Goal: Book appointment/travel/reservation

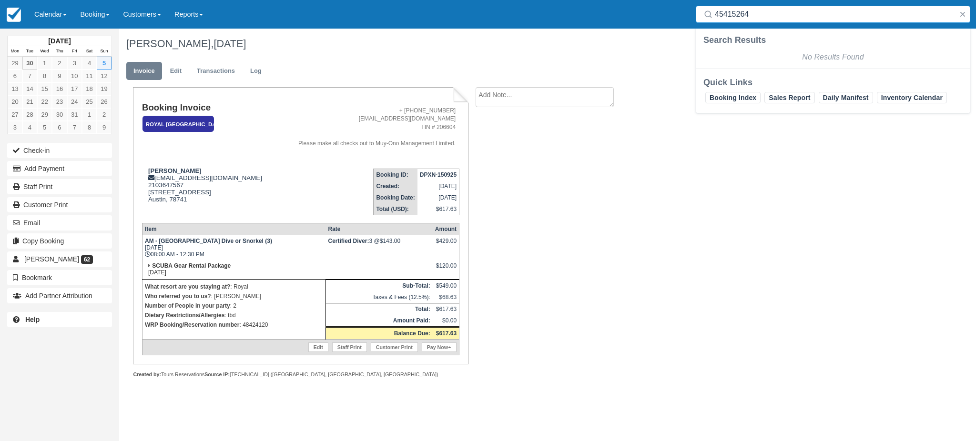
drag, startPoint x: 671, startPoint y: 29, endPoint x: 661, endPoint y: 49, distance: 22.6
click at [679, 31] on body "Menu Calendar Booking Customer Inventory Booking Daily Manifest Daily List Note…" at bounding box center [488, 220] width 976 height 441
type input "s"
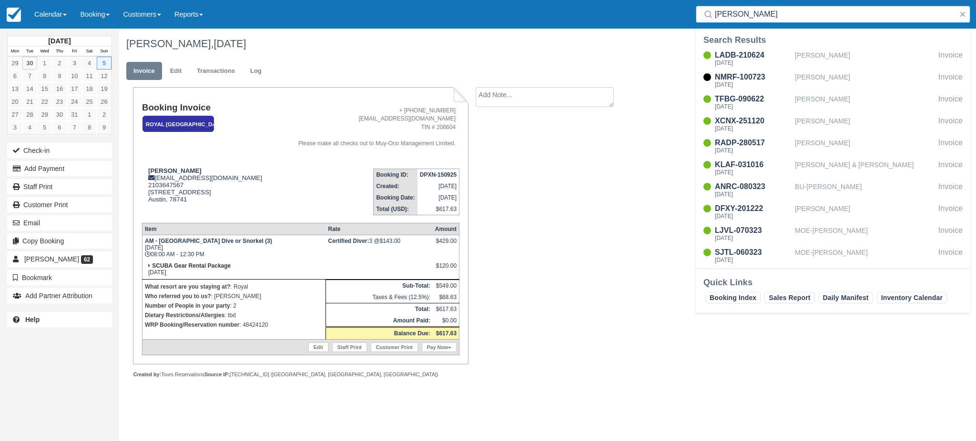
type input "ashley l"
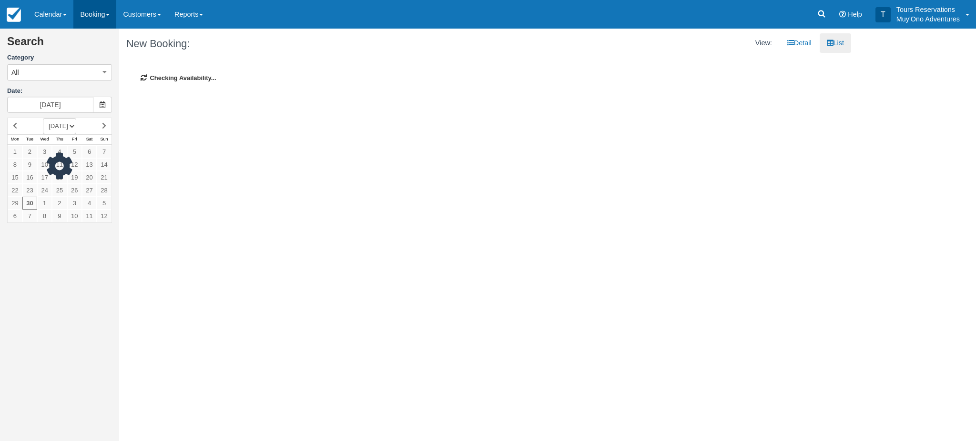
click at [100, 18] on link "Booking" at bounding box center [94, 14] width 43 height 29
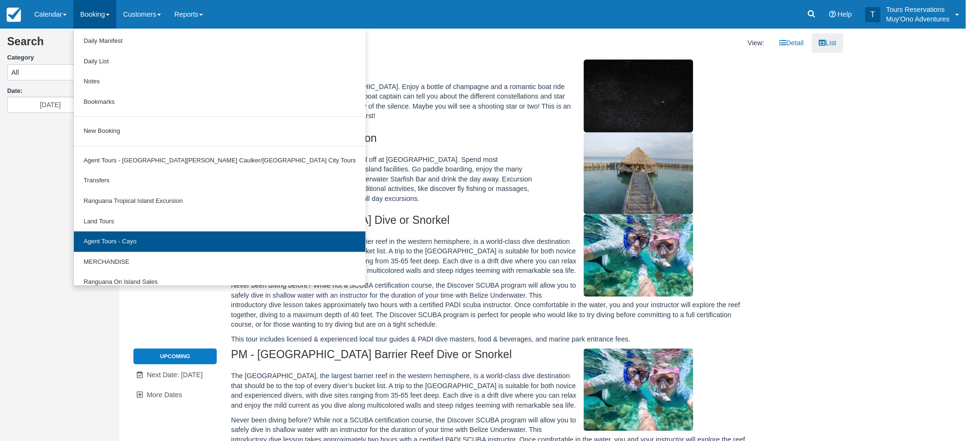
scroll to position [29, 0]
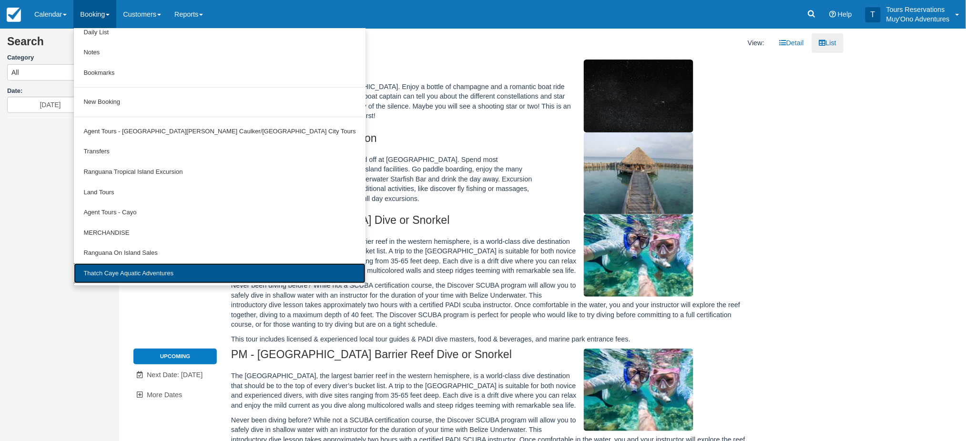
click at [127, 269] on link "Thatch Caye Aquatic Adventures" at bounding box center [219, 274] width 291 height 20
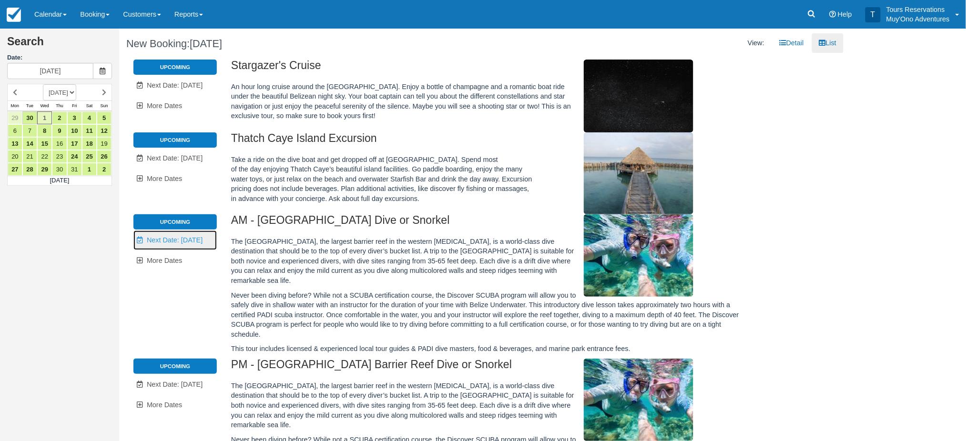
click at [173, 240] on span "Next Date: [DATE]" at bounding box center [175, 240] width 56 height 8
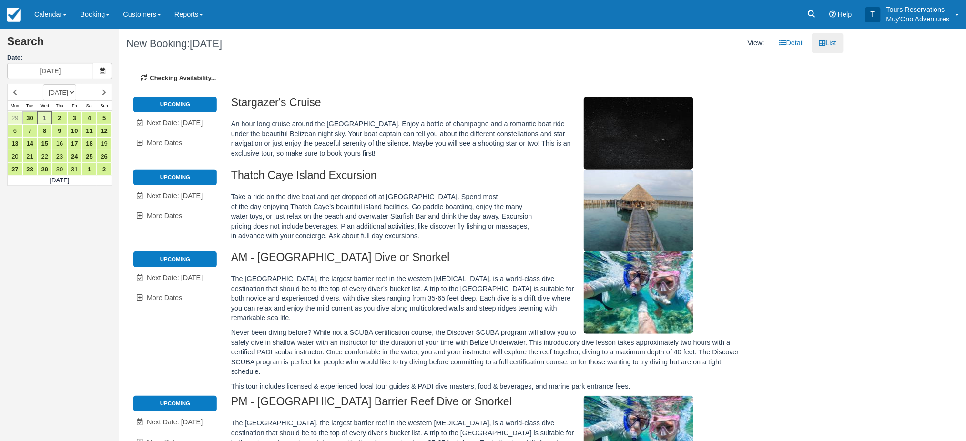
type input "10/02/25"
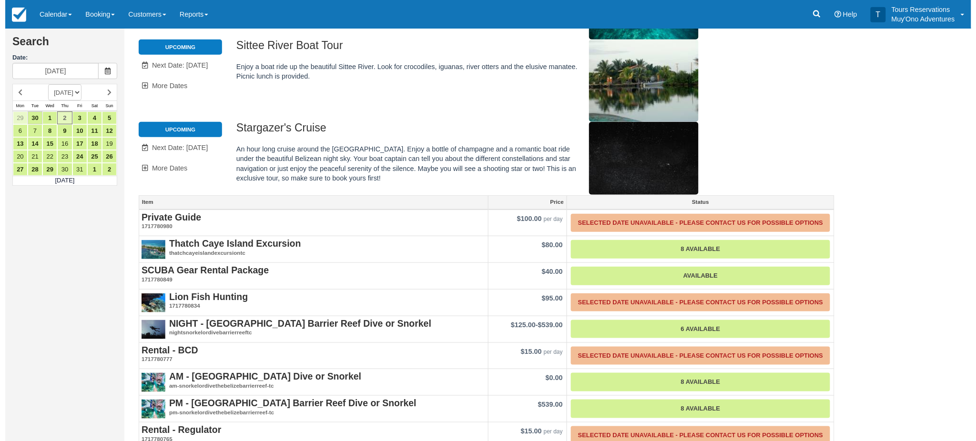
scroll to position [205, 0]
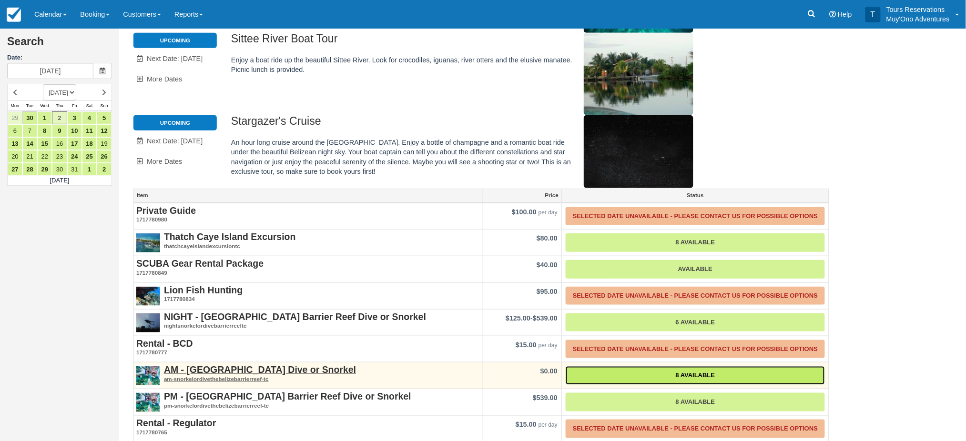
click at [683, 366] on link "8 Available" at bounding box center [695, 375] width 259 height 19
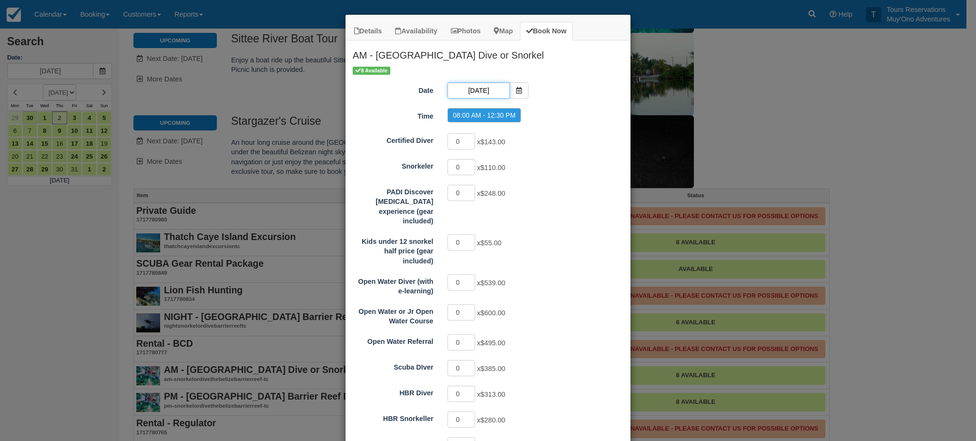
click at [475, 90] on input "10/02/25" at bounding box center [478, 90] width 62 height 16
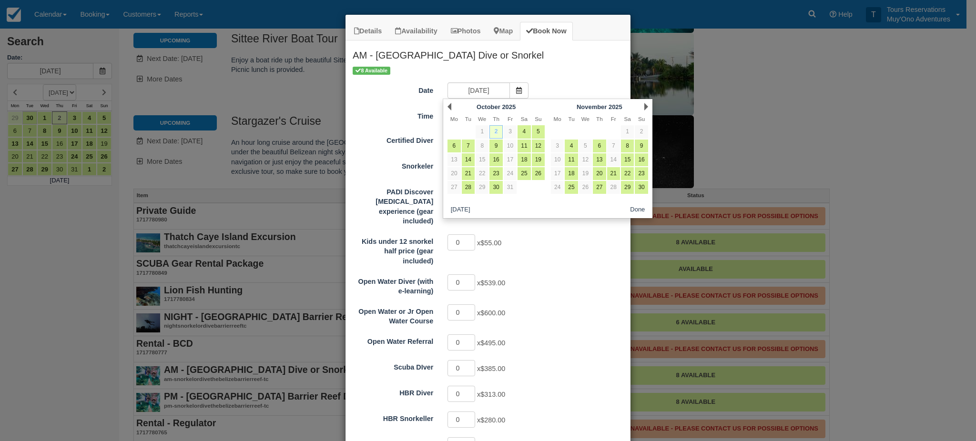
click at [497, 133] on link "2" at bounding box center [495, 131] width 13 height 13
radio input "false"
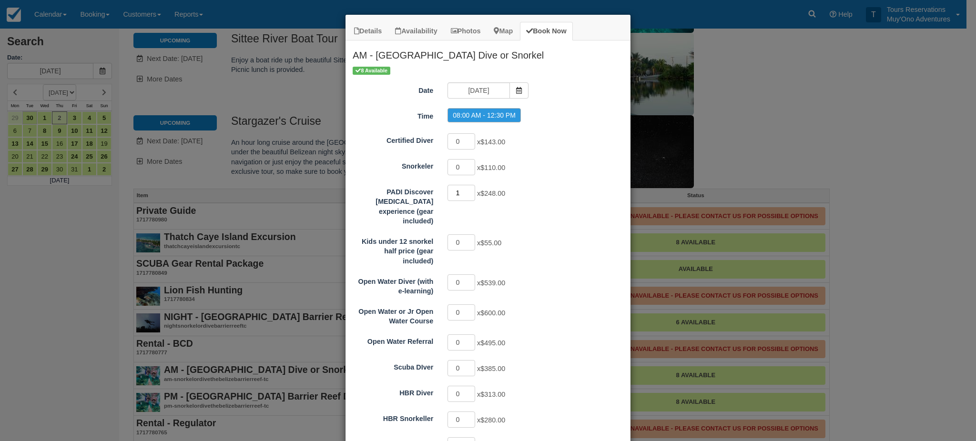
click at [468, 190] on input "1" at bounding box center [461, 193] width 28 height 16
click at [468, 190] on input "2" at bounding box center [461, 193] width 28 height 16
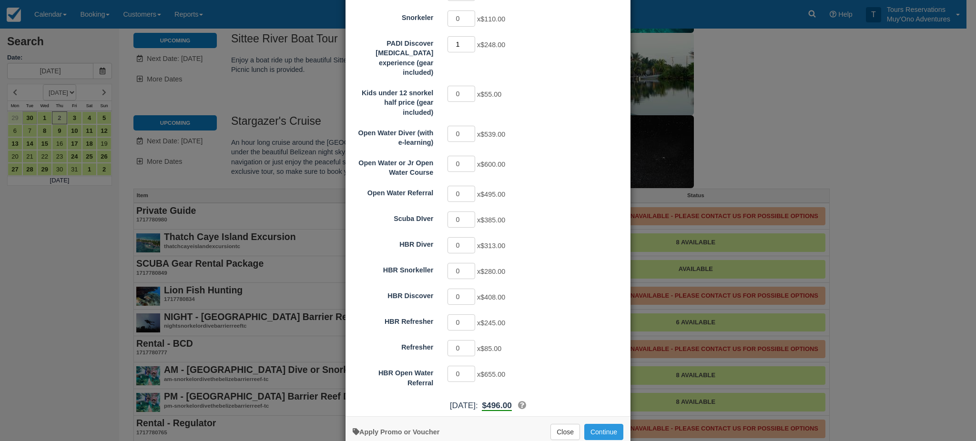
scroll to position [159, 0]
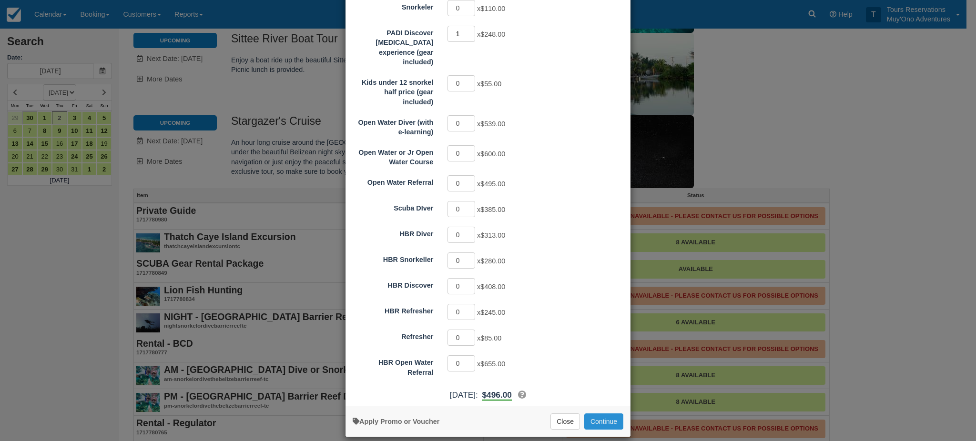
type input "1"
drag, startPoint x: 609, startPoint y: 416, endPoint x: 647, endPoint y: 425, distance: 39.2
click at [642, 423] on div "Details Availability Photos Map Book Now AM - Belize Barrier Reef Dive or Snork…" at bounding box center [488, 220] width 976 height 441
click at [600, 414] on button "Continue" at bounding box center [603, 422] width 39 height 16
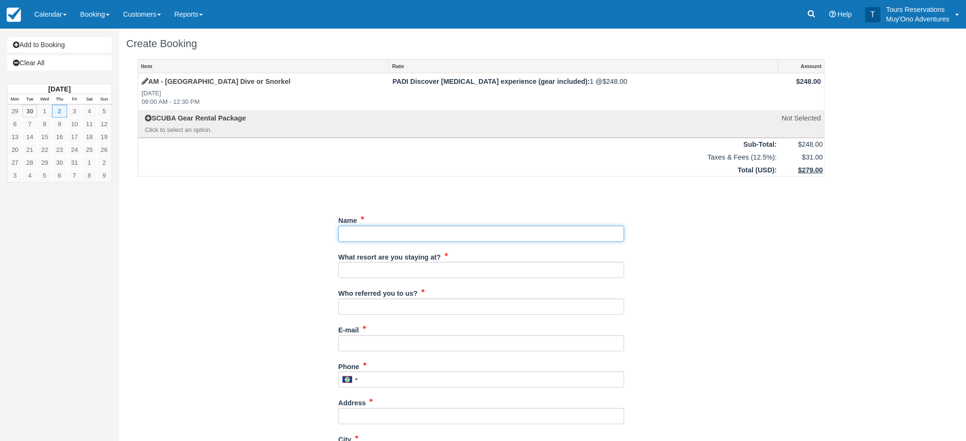
click at [377, 236] on input "Name" at bounding box center [481, 234] width 286 height 16
type input "[PERSON_NAME]"
click at [381, 272] on input "What resort are you staying at?" at bounding box center [481, 270] width 286 height 16
type input "Royal"
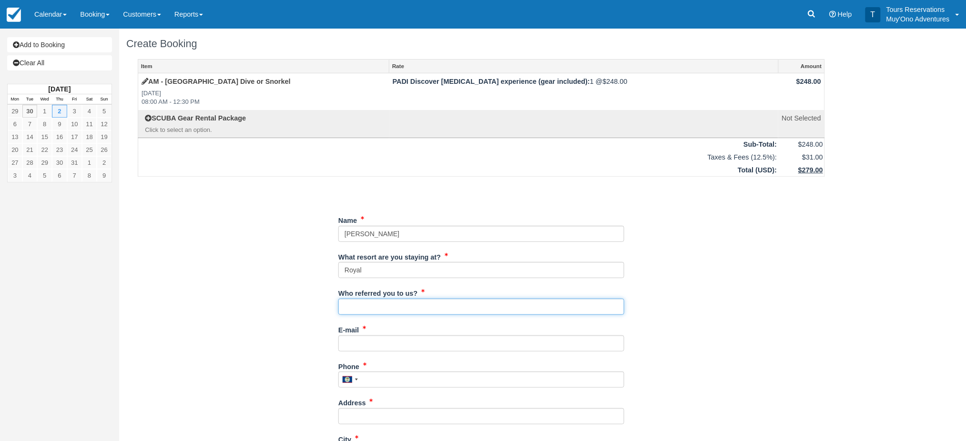
click at [383, 307] on input "Who referred you to us?" at bounding box center [481, 307] width 286 height 16
type input "michelle"
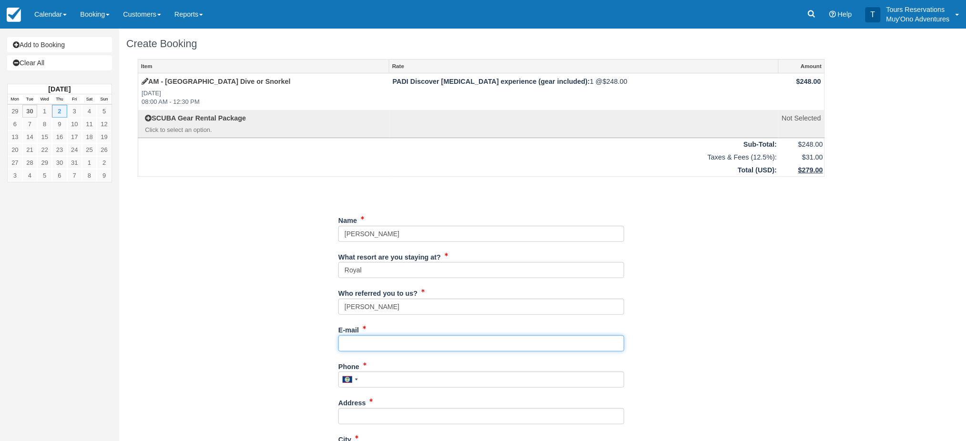
click at [376, 350] on input "E-mail" at bounding box center [481, 343] width 286 height 16
type input "[EMAIL_ADDRESS][DOMAIN_NAME]"
type input "2103647567"
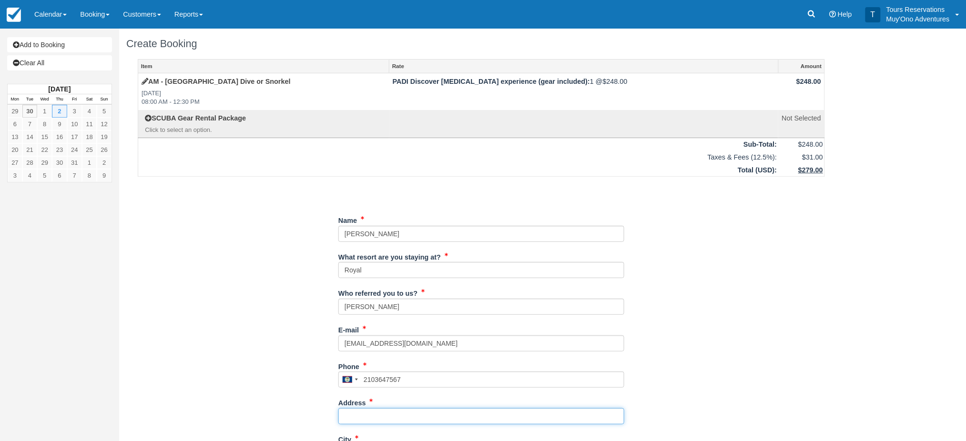
type input "[STREET_ADDRESS]"
type input "Austin"
type input "78741"
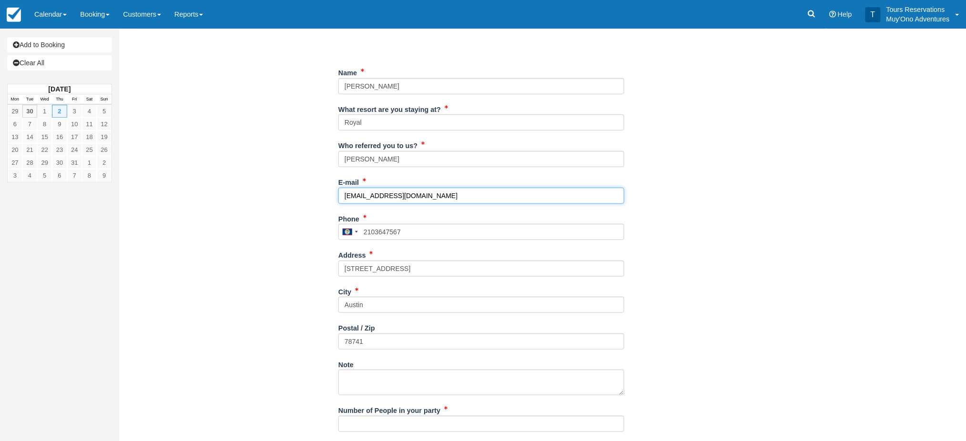
scroll to position [317, 0]
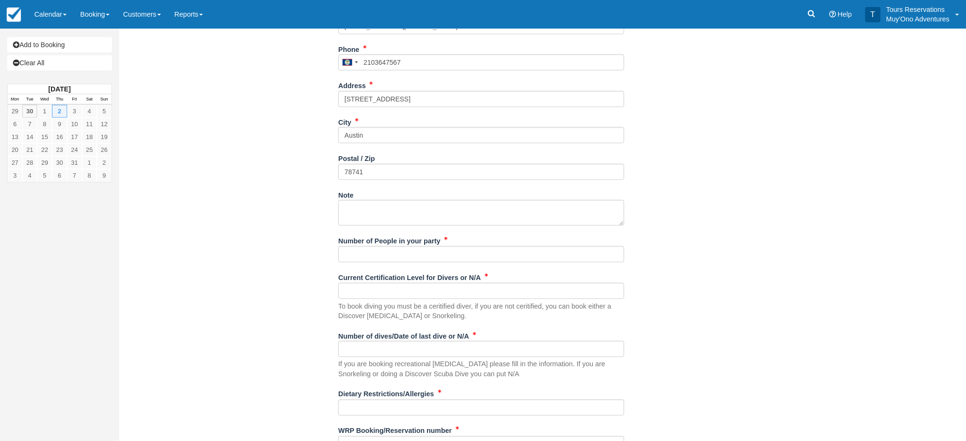
click at [387, 264] on div "Number of People in your party" at bounding box center [481, 251] width 286 height 37
click at [388, 252] on input "Number of People in your party" at bounding box center [481, 254] width 286 height 16
type input "2"
click at [359, 291] on input "Current Certification Level for Divers or N/A" at bounding box center [481, 291] width 286 height 16
type input "see waviers"
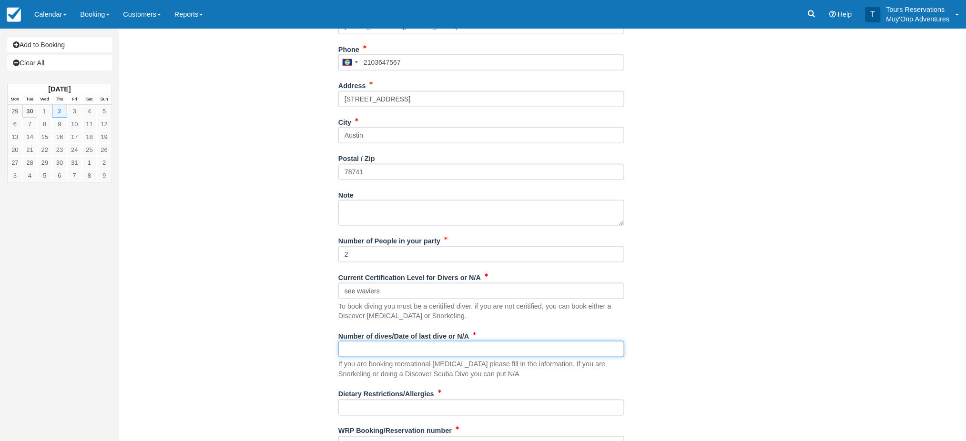
click at [387, 349] on input "Number of dives/Date of last dive or N/A" at bounding box center [481, 349] width 286 height 16
type input "see waivers"
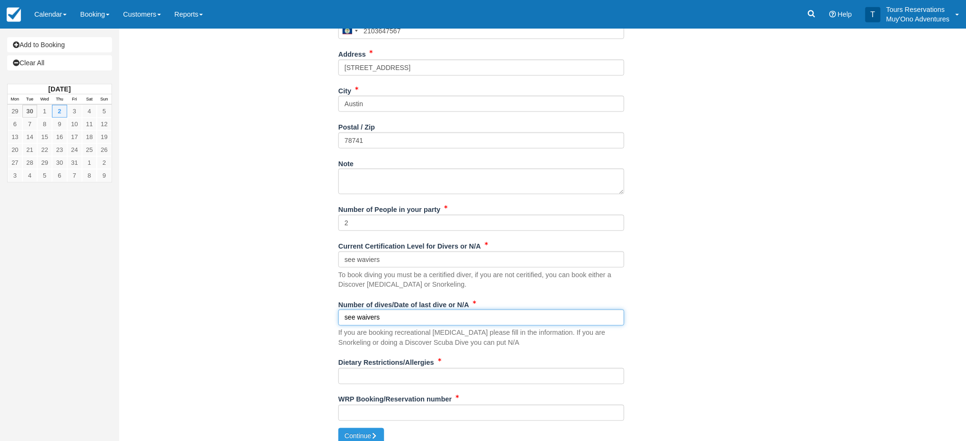
scroll to position [359, 0]
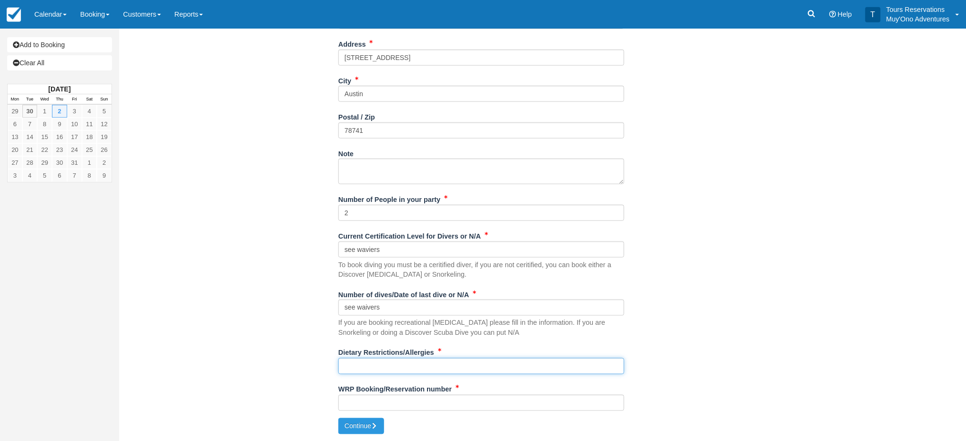
click at [363, 363] on input "Dietary Restrictions/Allergies" at bounding box center [481, 366] width 286 height 16
type input "none"
click at [375, 395] on label "WRP Booking/Reservation number" at bounding box center [394, 388] width 113 height 13
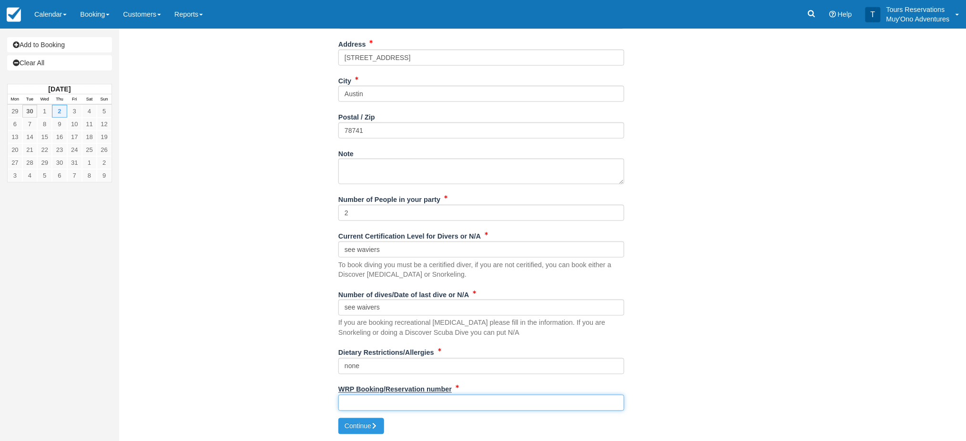
click at [375, 395] on input "WRP Booking/Reservation number" at bounding box center [481, 403] width 286 height 16
paste input "47723737"
type input "47723737"
click at [362, 420] on button "Continue" at bounding box center [361, 426] width 46 height 16
type input "+5012103647567"
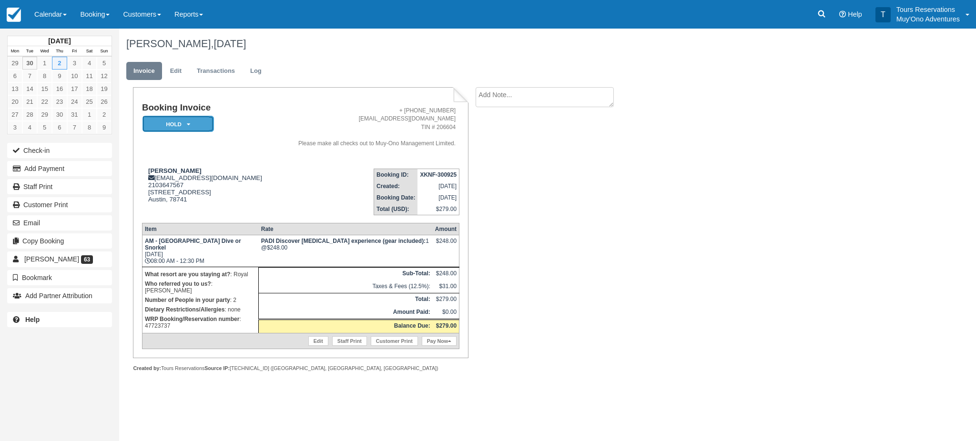
click at [199, 128] on em "HOLD" at bounding box center [177, 124] width 71 height 17
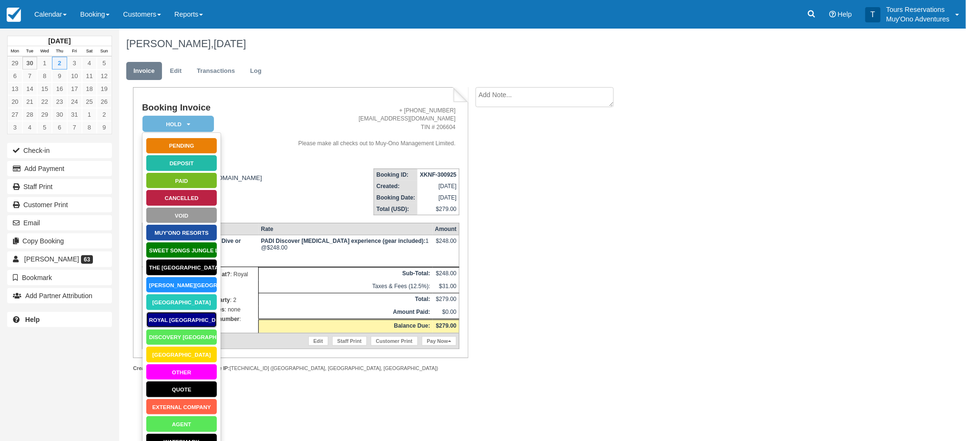
click at [184, 321] on link "Royal [GEOGRAPHIC_DATA]" at bounding box center [181, 320] width 71 height 17
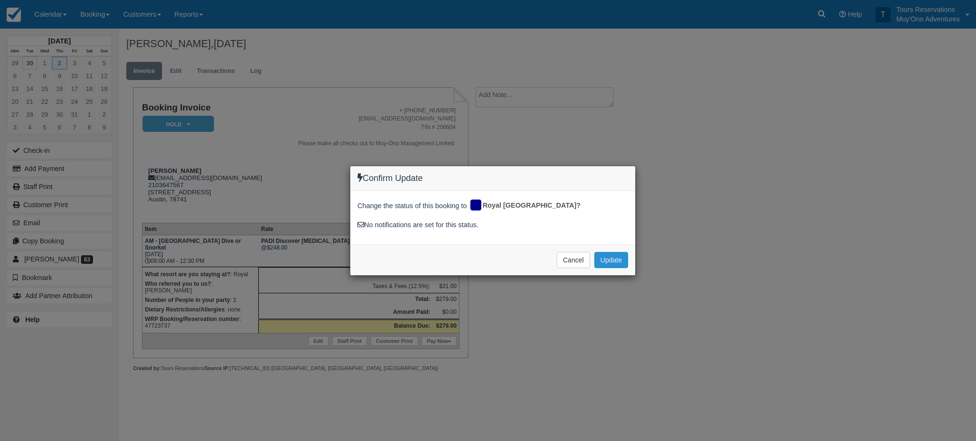
click at [603, 258] on button "Update" at bounding box center [611, 260] width 34 height 16
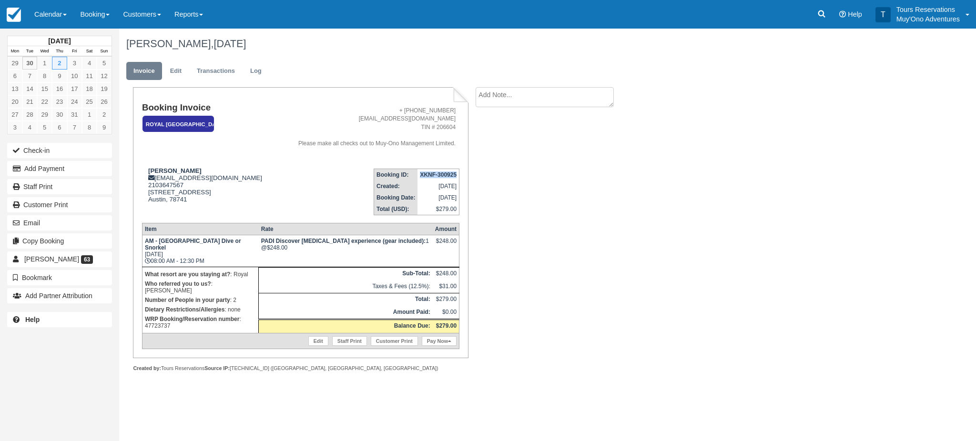
drag, startPoint x: 419, startPoint y: 176, endPoint x: 445, endPoint y: 172, distance: 25.7
click at [451, 176] on td "XKNF-300925" at bounding box center [437, 175] width 41 height 12
copy strong "XKNF-3009"
